Goal: Task Accomplishment & Management: Manage account settings

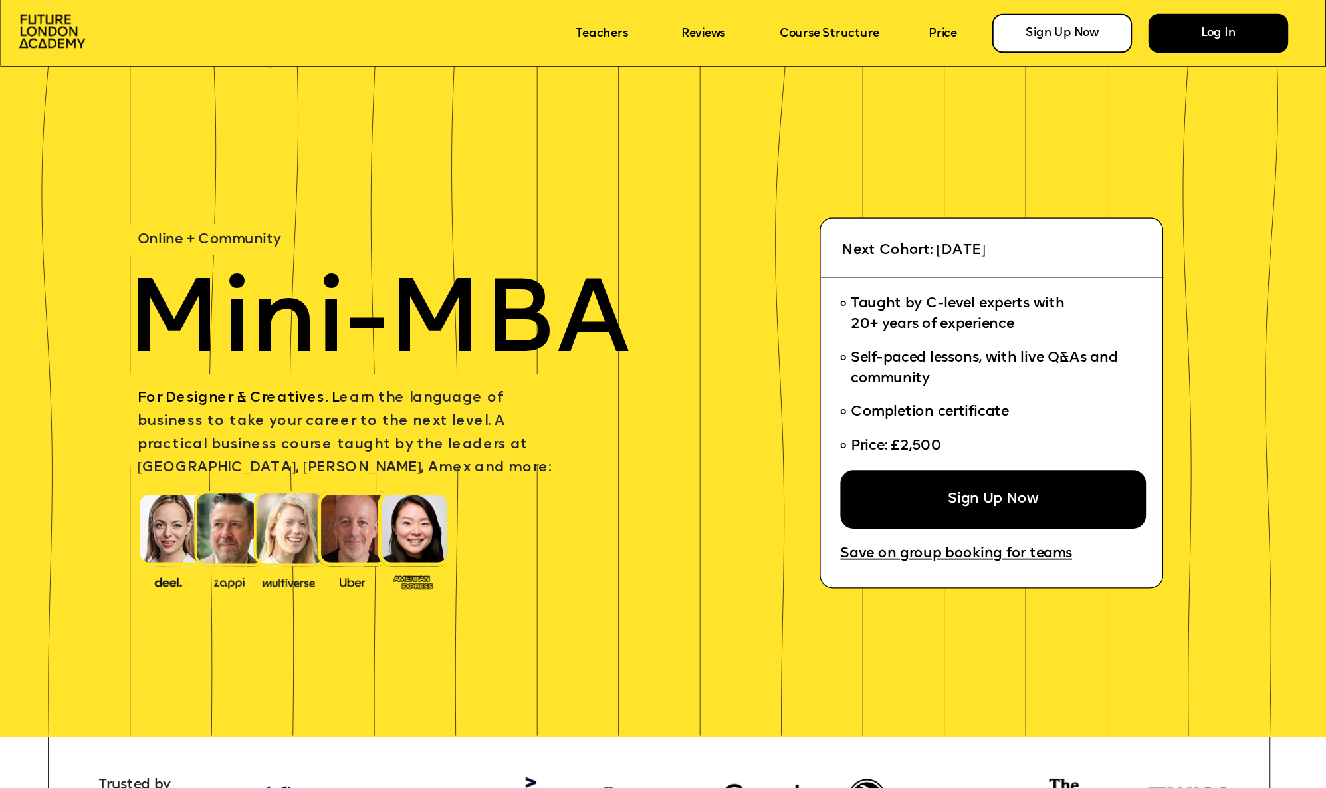
click at [1192, 41] on div "Log In" at bounding box center [1219, 33] width 140 height 39
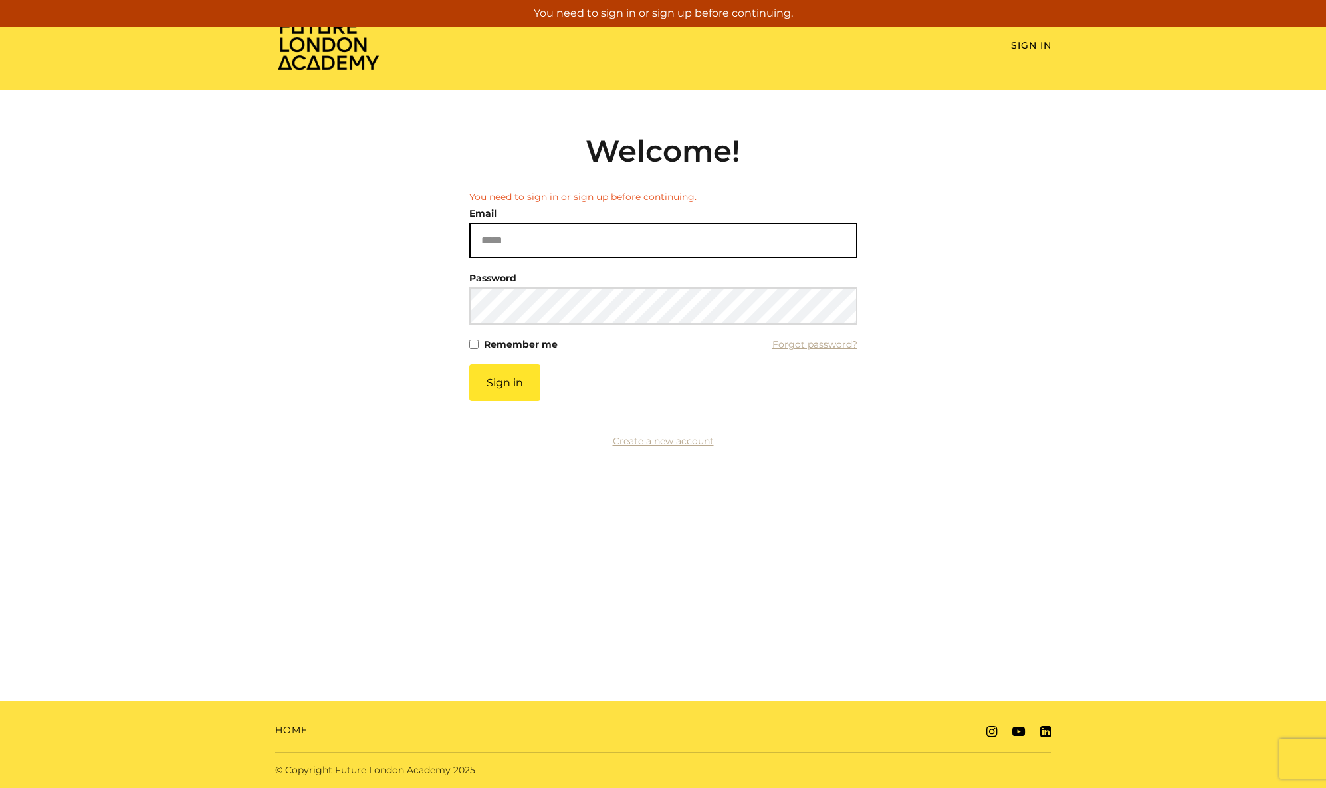
click at [621, 248] on input "Email" at bounding box center [663, 240] width 388 height 35
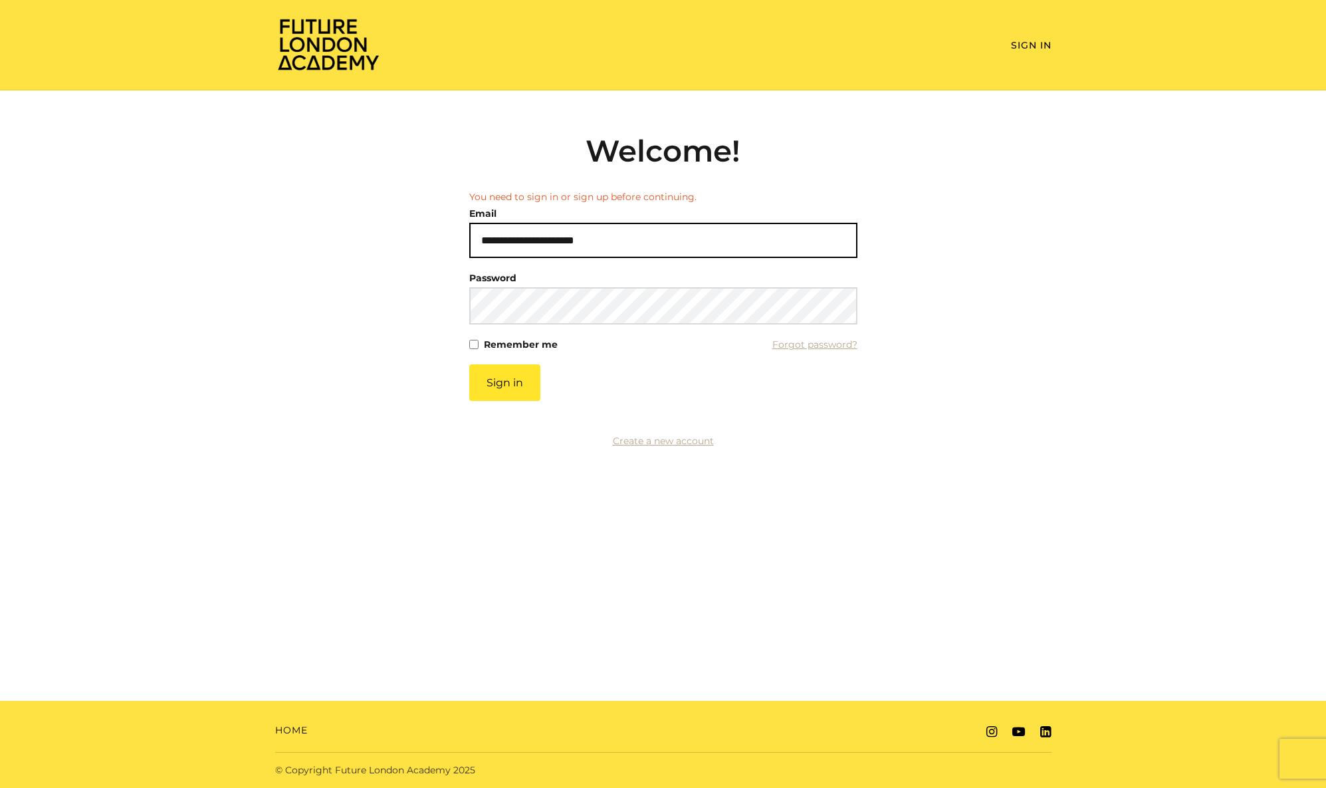
type input "**********"
drag, startPoint x: 648, startPoint y: 402, endPoint x: 623, endPoint y: 400, distance: 24.7
click at [648, 401] on div "Sign in" at bounding box center [663, 382] width 388 height 37
click at [486, 384] on button "Sign in" at bounding box center [504, 382] width 71 height 37
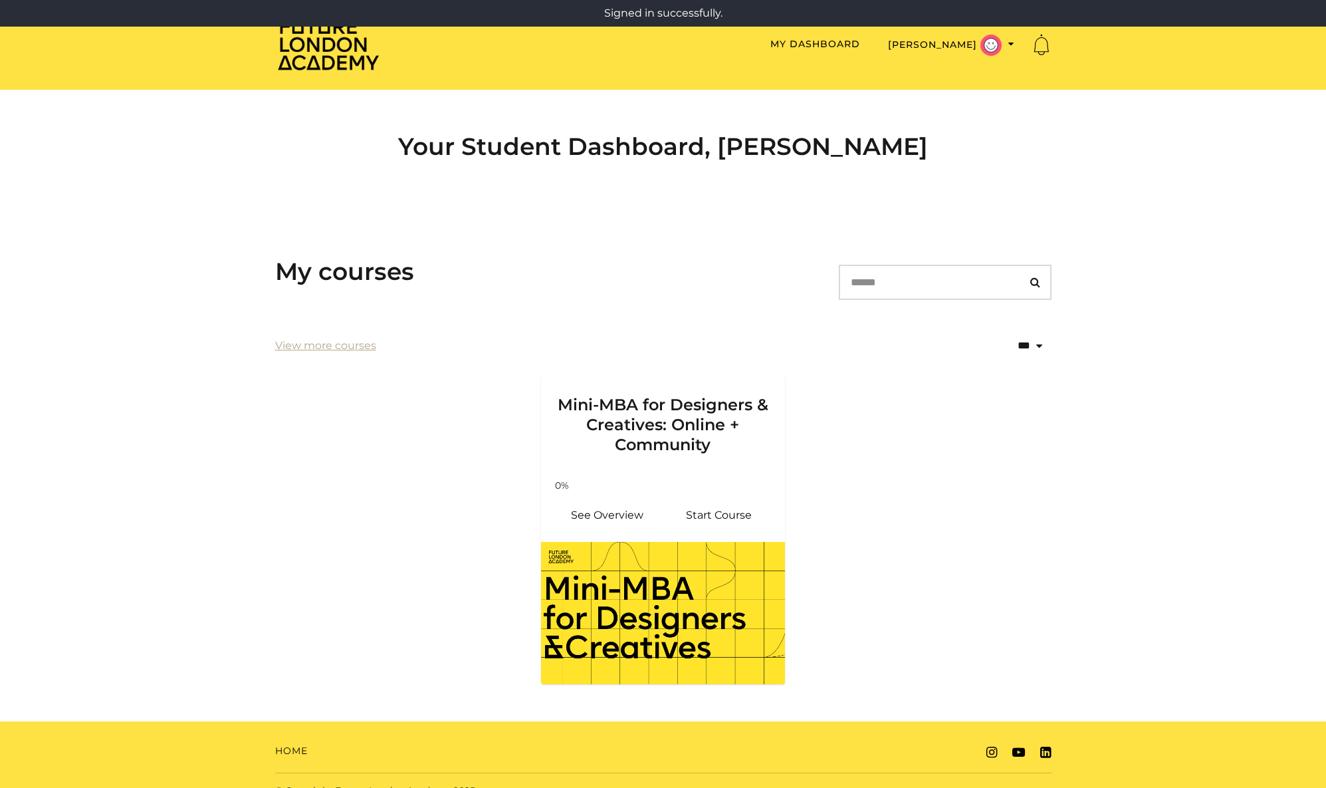
scroll to position [20, 0]
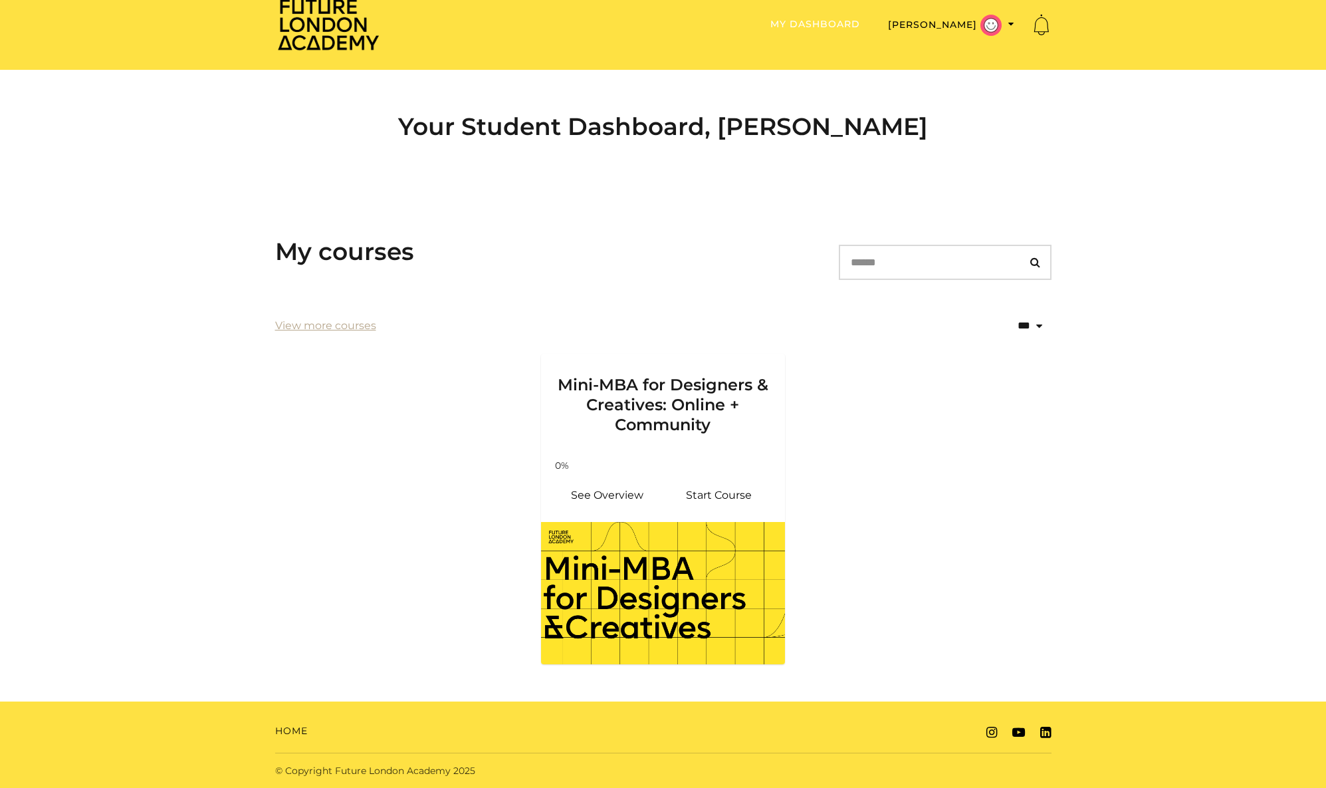
click at [860, 28] on link "My Dashboard" at bounding box center [816, 24] width 90 height 12
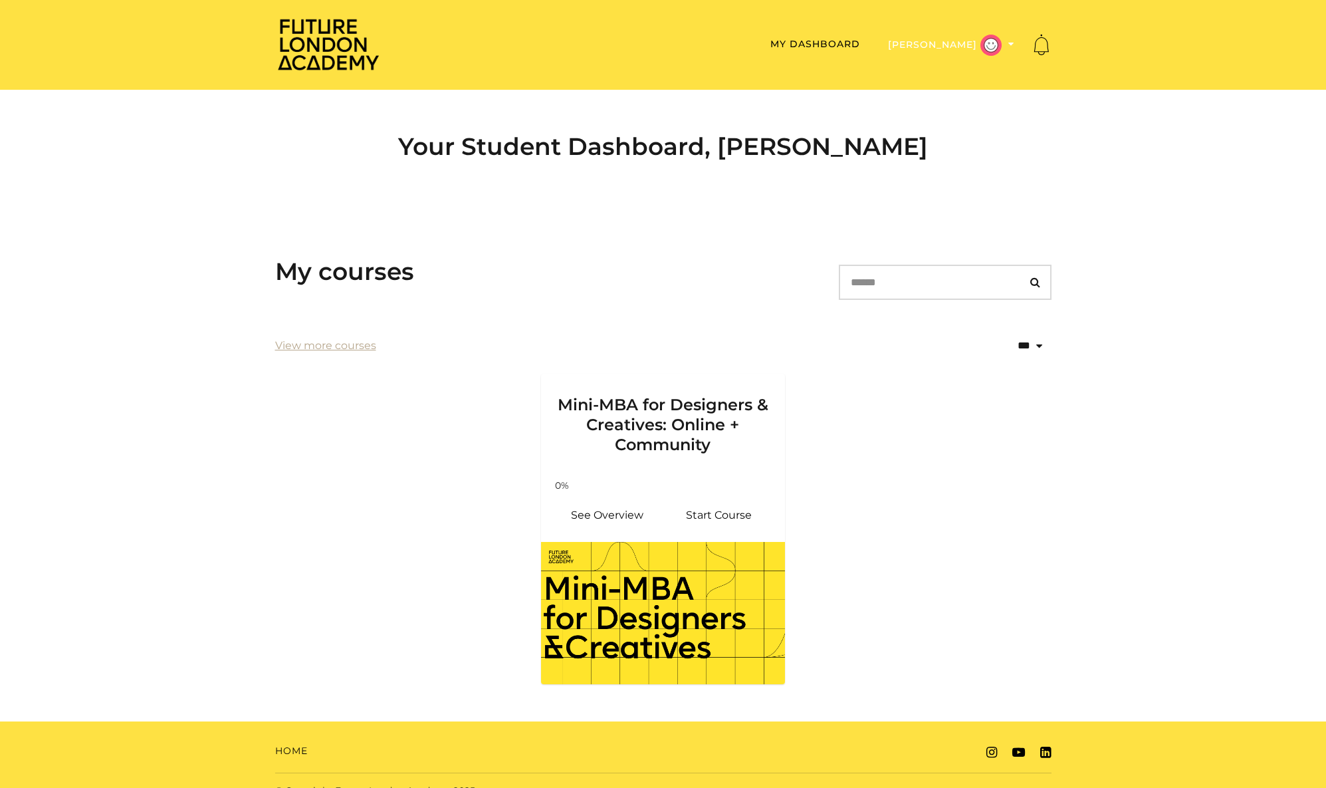
click at [949, 43] on button "Julia F" at bounding box center [951, 45] width 134 height 23
click at [945, 64] on link "My Account" at bounding box center [969, 67] width 117 height 21
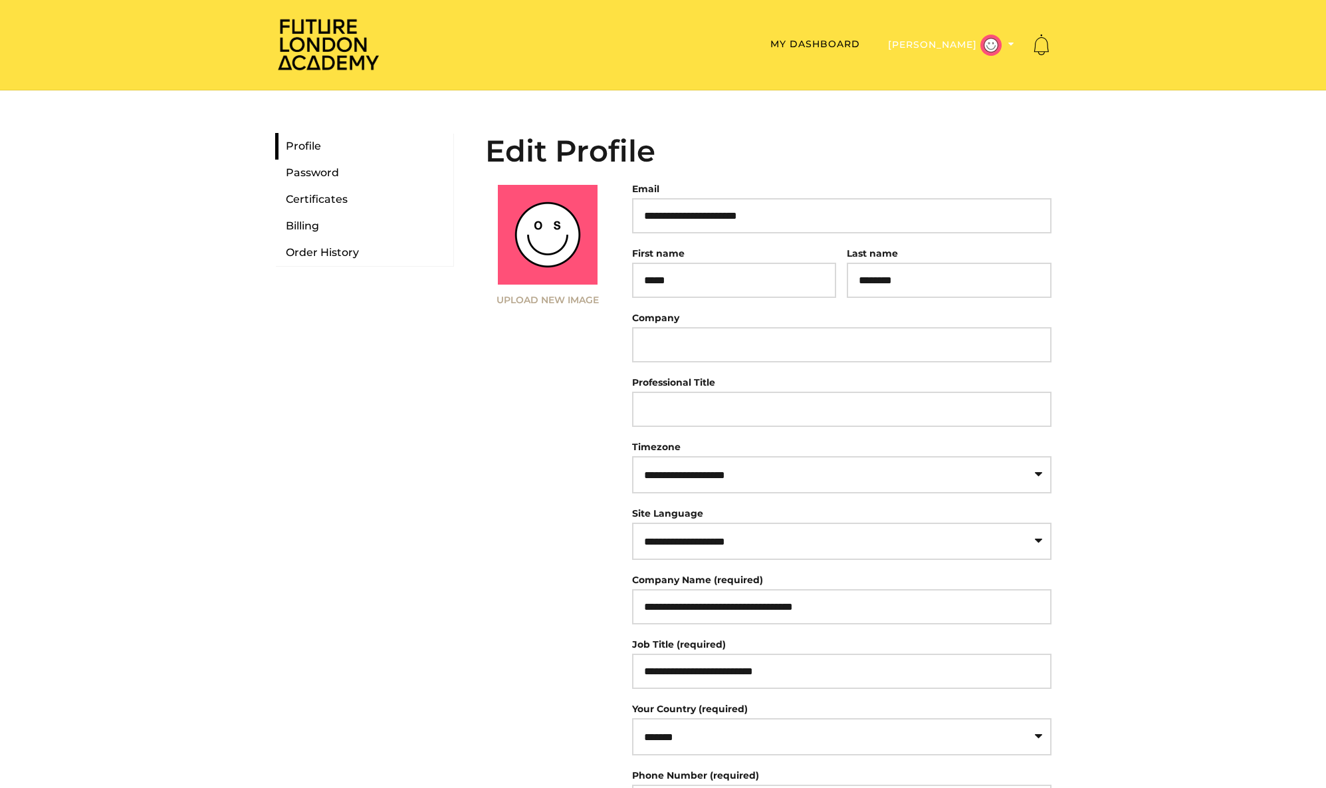
click at [975, 45] on button "[PERSON_NAME]" at bounding box center [951, 45] width 134 height 23
click at [860, 44] on link "My Dashboard" at bounding box center [816, 44] width 90 height 12
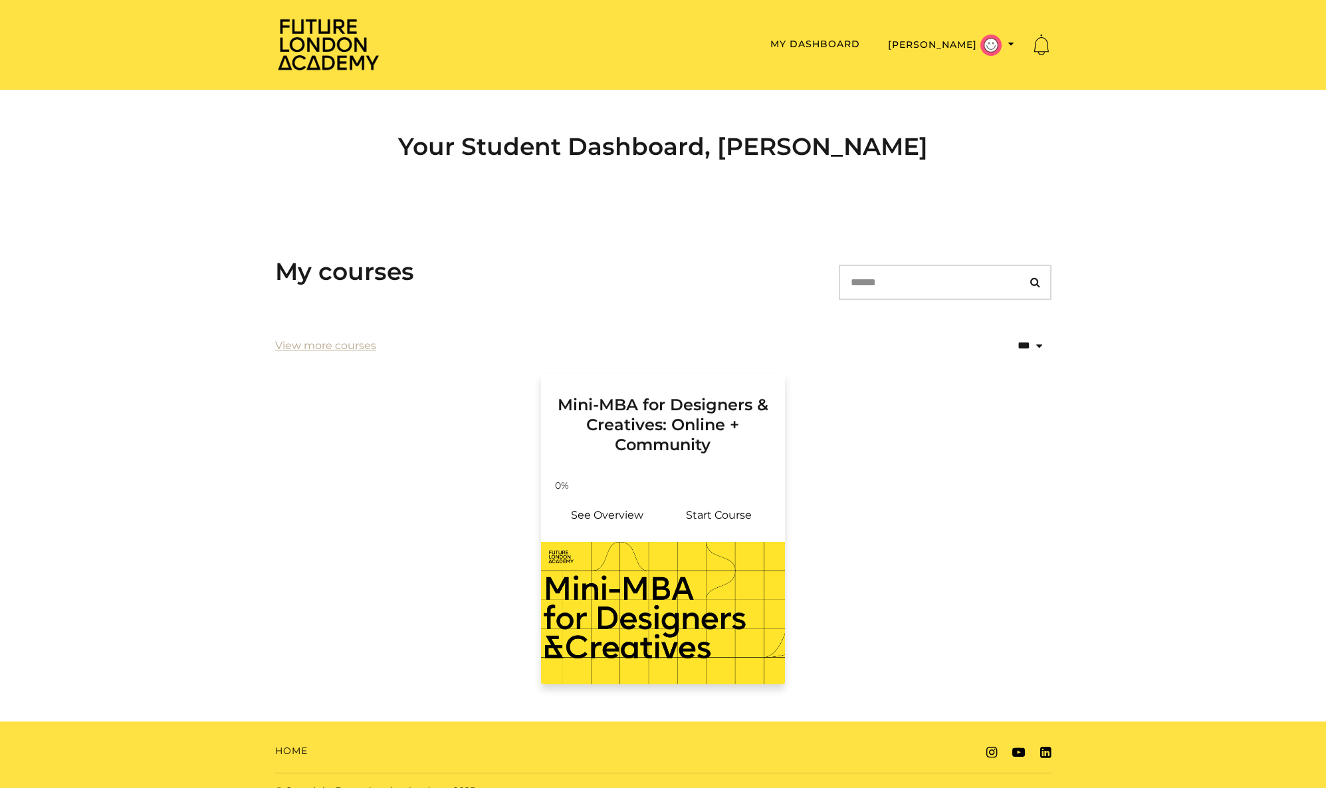
click at [677, 475] on div "Your progress: 0% See Overview Start Course" at bounding box center [663, 506] width 245 height 71
click at [680, 565] on img at bounding box center [663, 613] width 245 height 142
